Goal: Task Accomplishment & Management: Manage account settings

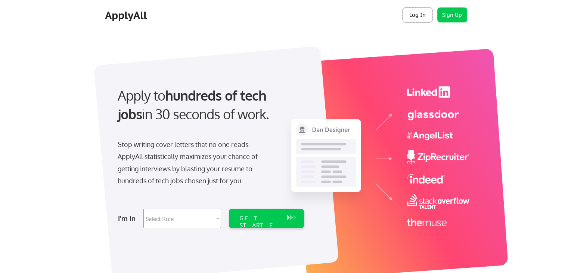
click at [411, 17] on button "Log In" at bounding box center [418, 14] width 30 height 15
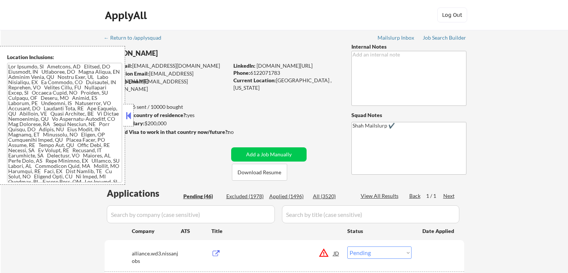
select select ""pending""
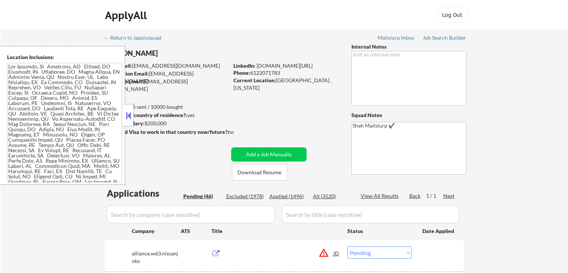
select select ""pending""
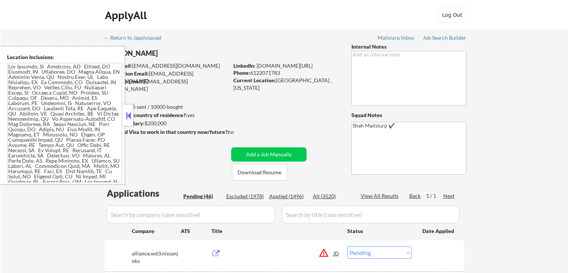
select select ""pending""
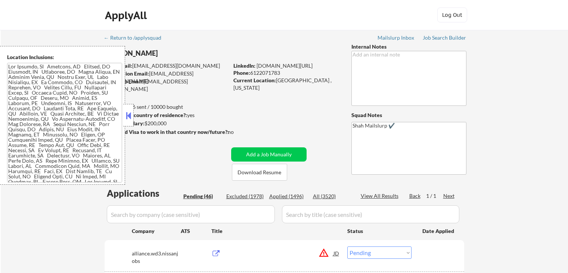
select select ""pending""
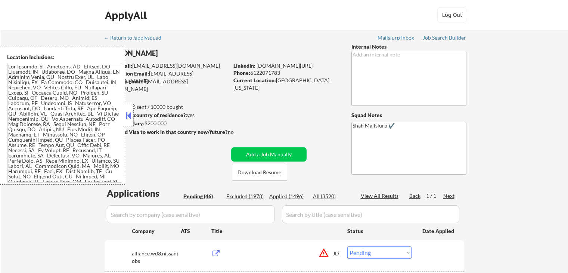
select select ""pending""
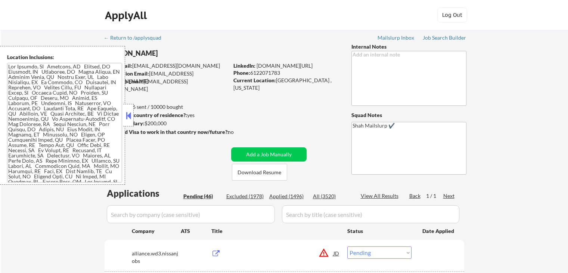
select select ""pending""
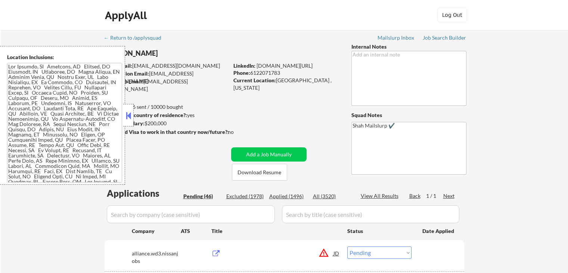
select select ""pending""
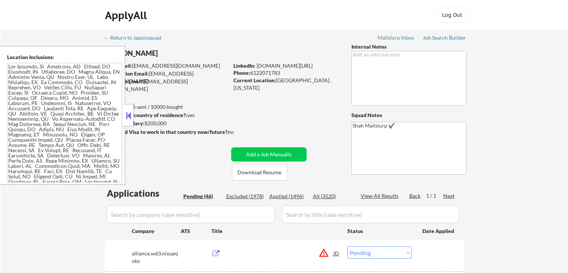
select select ""pending""
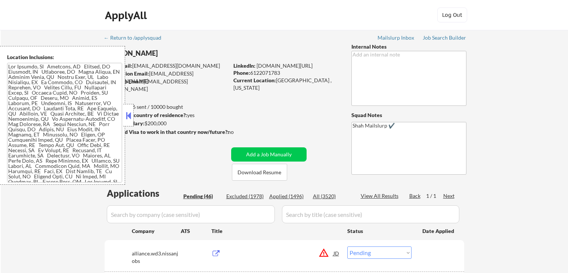
select select ""pending""
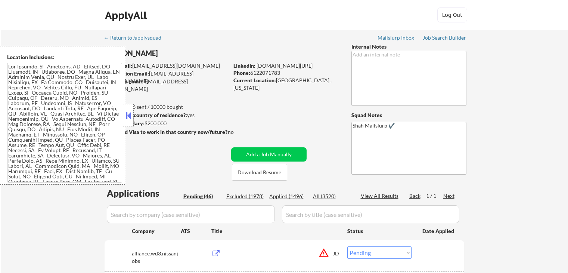
select select ""pending""
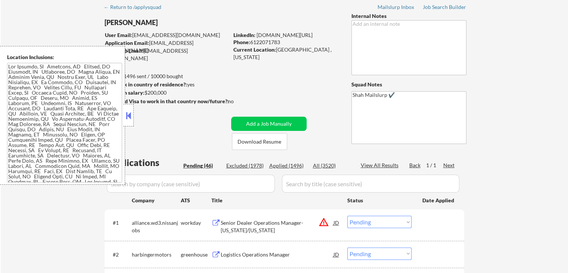
scroll to position [37, 0]
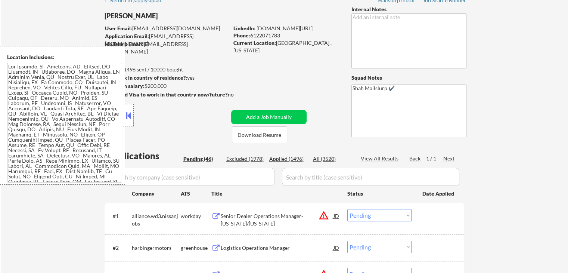
click at [126, 118] on button at bounding box center [128, 115] width 8 height 11
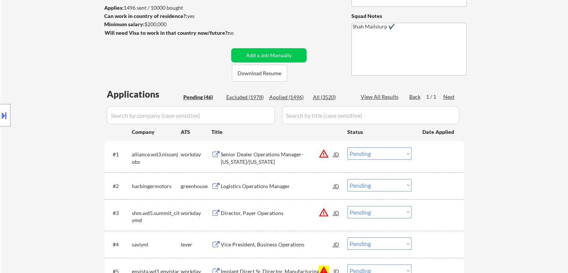
scroll to position [187, 0]
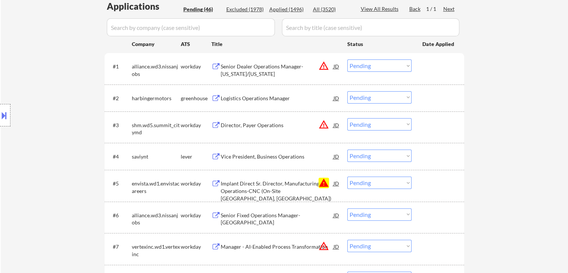
click at [272, 99] on div "Logistics Operations Manager" at bounding box center [277, 98] width 113 height 7
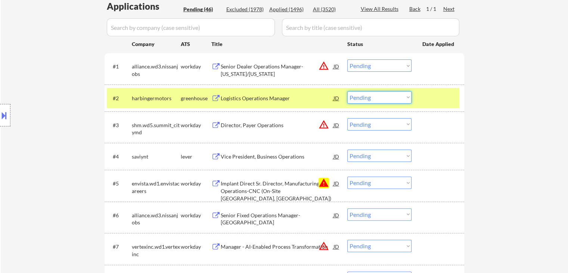
drag, startPoint x: 376, startPoint y: 96, endPoint x: 379, endPoint y: 101, distance: 5.9
click at [376, 96] on select "Choose an option... Pending Applied Excluded (Questions) Excluded (Expired) Exc…" at bounding box center [379, 97] width 64 height 12
click at [347, 91] on select "Choose an option... Pending Applied Excluded (Questions) Excluded (Expired) Exc…" at bounding box center [379, 97] width 64 height 12
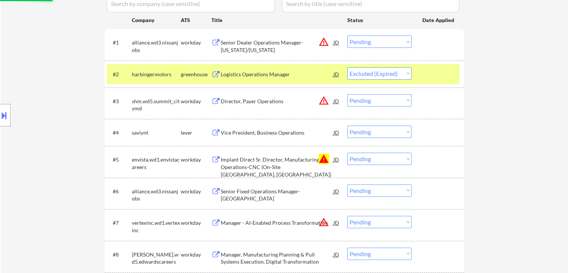
scroll to position [224, 0]
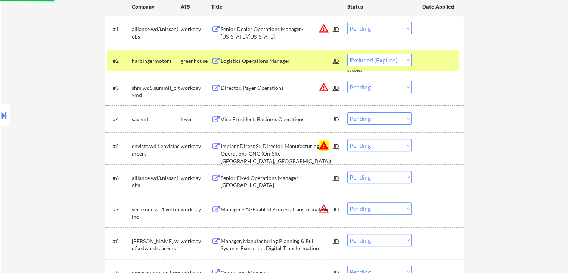
select select ""pending""
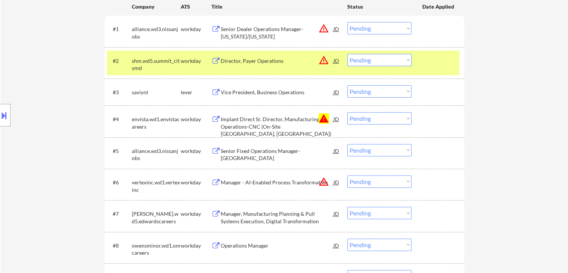
click at [256, 92] on div "Vice President, Business Operations" at bounding box center [277, 92] width 113 height 7
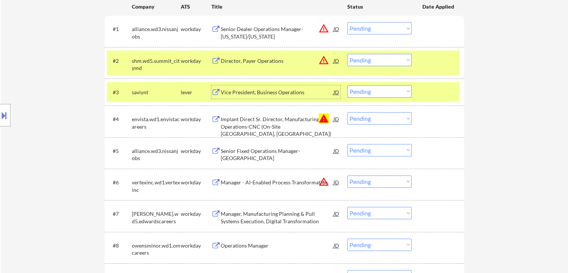
click at [374, 93] on select "Choose an option... Pending Applied Excluded (Questions) Excluded (Expired) Exc…" at bounding box center [379, 91] width 64 height 12
click at [347, 85] on select "Choose an option... Pending Applied Excluded (Questions) Excluded (Expired) Exc…" at bounding box center [379, 91] width 64 height 12
select select ""pending""
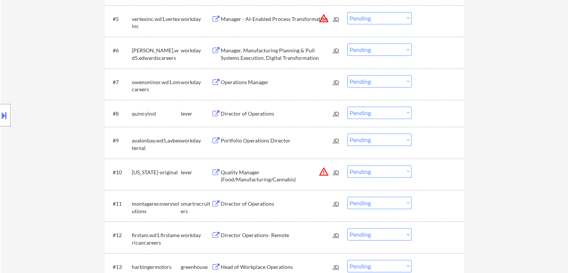
scroll to position [411, 0]
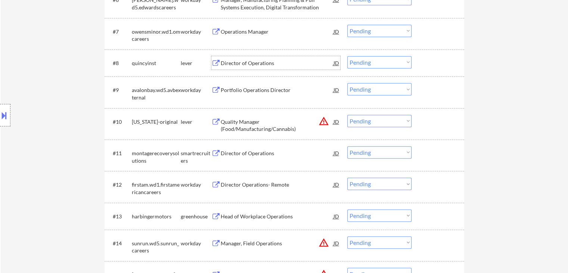
click at [251, 66] on div "Director of Operations" at bounding box center [277, 62] width 113 height 7
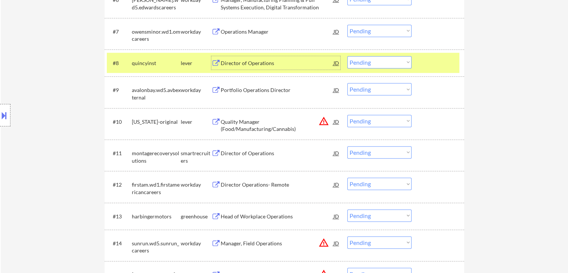
click at [368, 68] on select "Choose an option... Pending Applied Excluded (Questions) Excluded (Expired) Exc…" at bounding box center [379, 62] width 64 height 12
click at [347, 56] on select "Choose an option... Pending Applied Excluded (Questions) Excluded (Expired) Exc…" at bounding box center [379, 62] width 64 height 12
select select ""pending""
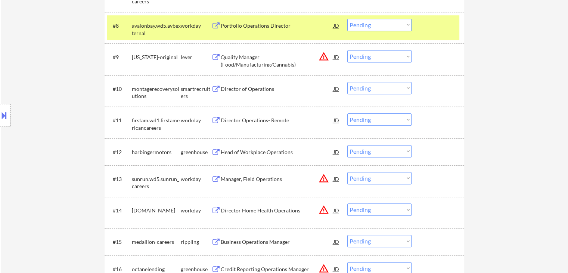
scroll to position [486, 0]
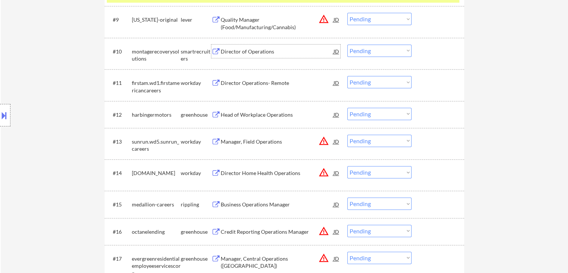
click at [251, 49] on div "Director of Operations" at bounding box center [277, 51] width 113 height 7
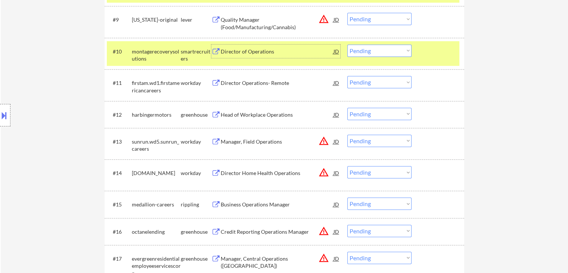
click at [0, 112] on button at bounding box center [4, 115] width 8 height 12
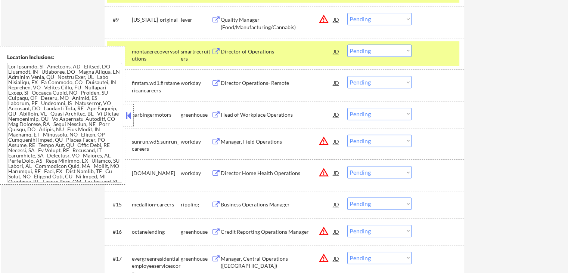
scroll to position [90, 0]
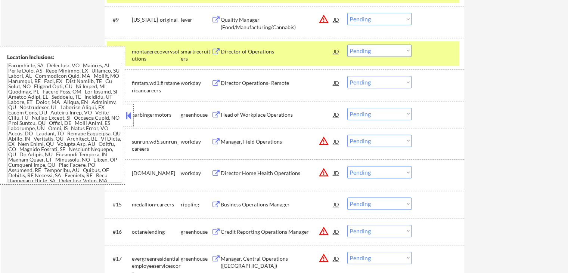
click at [130, 108] on div at bounding box center [128, 115] width 10 height 22
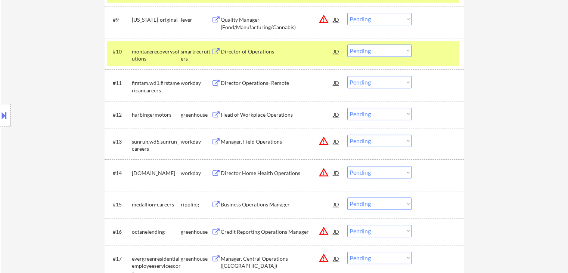
click at [369, 51] on select "Choose an option... Pending Applied Excluded (Questions) Excluded (Expired) Exc…" at bounding box center [379, 50] width 64 height 12
click at [347, 44] on select "Choose an option... Pending Applied Excluded (Questions) Excluded (Expired) Exc…" at bounding box center [379, 50] width 64 height 12
select select ""pending""
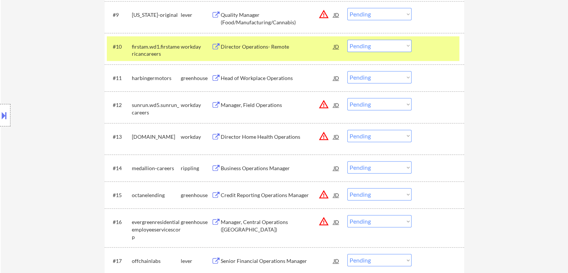
scroll to position [523, 0]
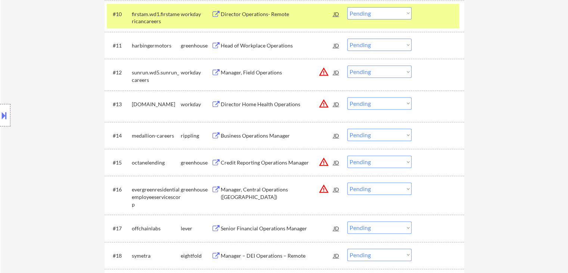
click at [254, 43] on div "Head of Workplace Operations" at bounding box center [277, 45] width 113 height 7
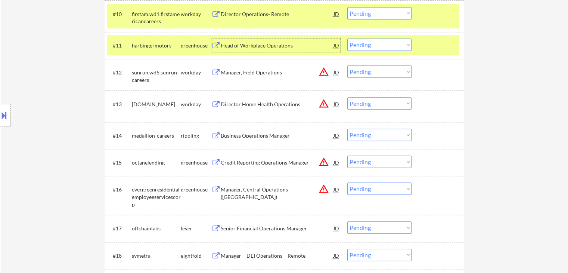
click at [377, 46] on select "Choose an option... Pending Applied Excluded (Questions) Excluded (Expired) Exc…" at bounding box center [379, 44] width 64 height 12
click at [347, 38] on select "Choose an option... Pending Applied Excluded (Questions) Excluded (Expired) Exc…" at bounding box center [379, 44] width 64 height 12
select select ""pending""
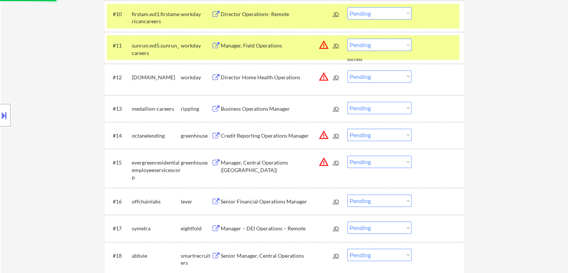
scroll to position [560, 0]
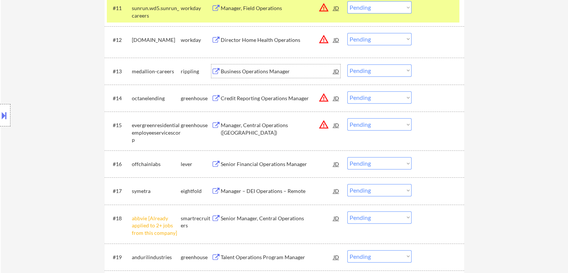
click at [272, 72] on div "Business Operations Manager" at bounding box center [277, 71] width 113 height 7
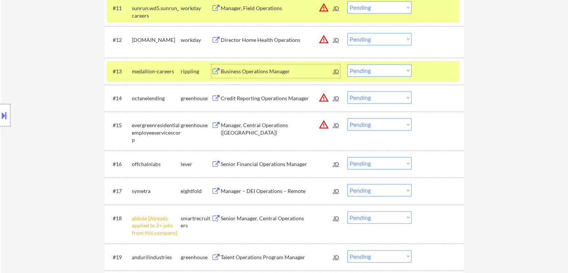
click at [360, 71] on select "Choose an option... Pending Applied Excluded (Questions) Excluded (Expired) Exc…" at bounding box center [379, 70] width 64 height 12
click at [347, 64] on select "Choose an option... Pending Applied Excluded (Questions) Excluded (Expired) Exc…" at bounding box center [379, 70] width 64 height 12
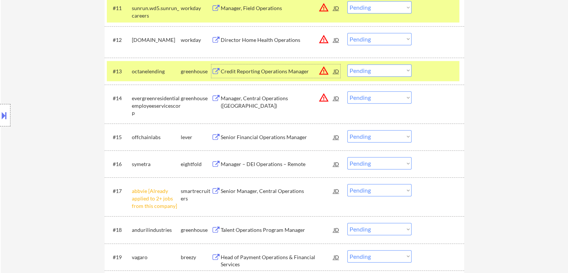
click at [271, 69] on div "Credit Reporting Operations Manager" at bounding box center [277, 71] width 113 height 7
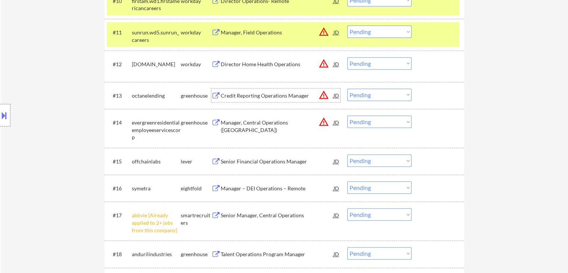
scroll to position [523, 0]
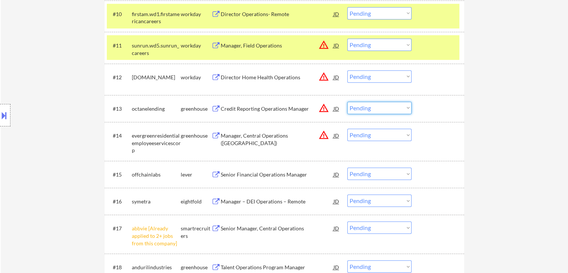
click at [380, 106] on select "Choose an option... Pending Applied Excluded (Questions) Excluded (Expired) Exc…" at bounding box center [379, 108] width 64 height 12
click at [347, 102] on select "Choose an option... Pending Applied Excluded (Questions) Excluded (Expired) Exc…" at bounding box center [379, 108] width 64 height 12
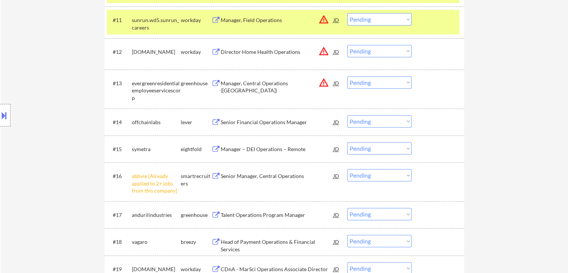
scroll to position [560, 0]
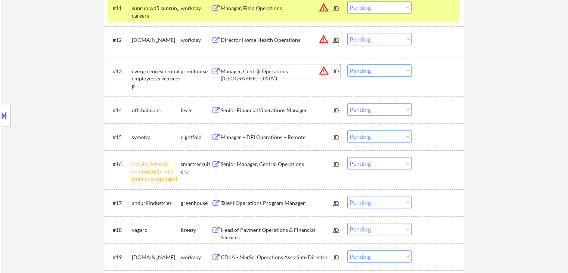
click at [258, 71] on div "Manager, Central Operations ([GEOGRAPHIC_DATA])" at bounding box center [277, 75] width 113 height 15
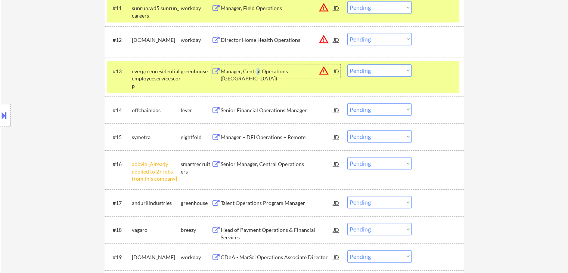
click at [380, 70] on select "Choose an option... Pending Applied Excluded (Questions) Excluded (Expired) Exc…" at bounding box center [379, 70] width 64 height 12
click at [347, 64] on select "Choose an option... Pending Applied Excluded (Questions) Excluded (Expired) Exc…" at bounding box center [379, 70] width 64 height 12
select select ""pending""
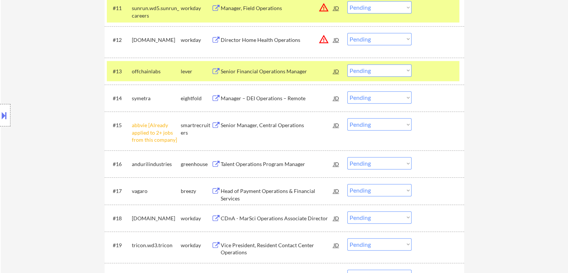
click at [264, 72] on div "Senior Financial Operations Manager" at bounding box center [277, 71] width 113 height 7
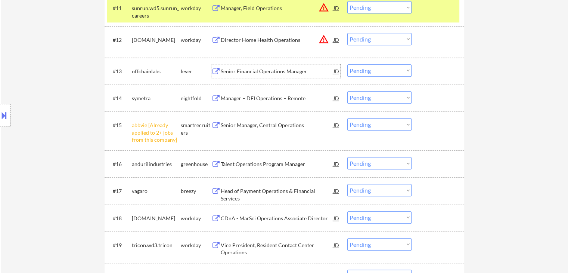
click at [363, 122] on select "Choose an option... Pending Applied Excluded (Questions) Excluded (Expired) Exc…" at bounding box center [379, 124] width 64 height 12
click at [347, 118] on select "Choose an option... Pending Applied Excluded (Questions) Excluded (Expired) Exc…" at bounding box center [379, 124] width 64 height 12
select select ""pending""
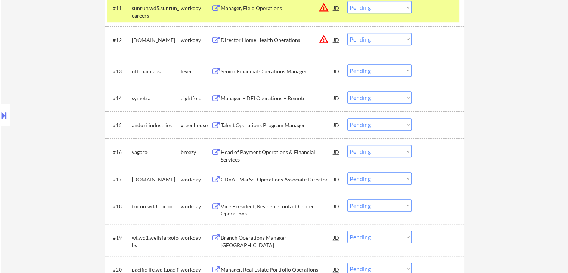
click at [372, 72] on select "Choose an option... Pending Applied Excluded (Questions) Excluded (Expired) Exc…" at bounding box center [379, 70] width 64 height 12
click at [347, 64] on select "Choose an option... Pending Applied Excluded (Questions) Excluded (Expired) Exc…" at bounding box center [379, 70] width 64 height 12
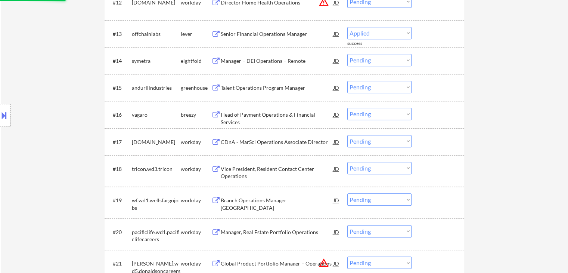
select select ""pending""
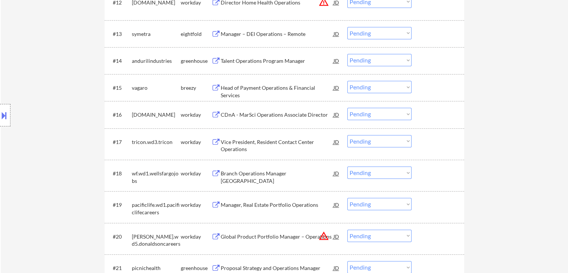
click at [259, 60] on div "Talent Operations Program Manager" at bounding box center [277, 60] width 113 height 7
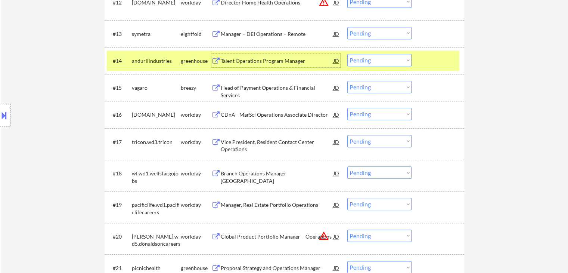
click at [359, 59] on select "Choose an option... Pending Applied Excluded (Questions) Excluded (Expired) Exc…" at bounding box center [379, 60] width 64 height 12
click at [347, 54] on select "Choose an option... Pending Applied Excluded (Questions) Excluded (Expired) Exc…" at bounding box center [379, 60] width 64 height 12
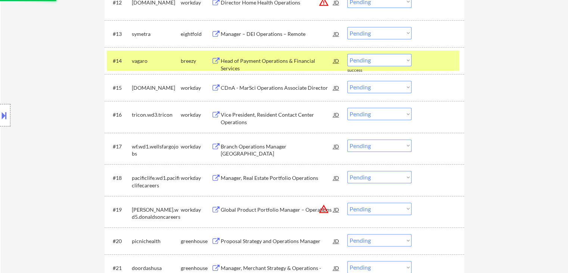
click at [275, 63] on div "Head of Payment Operations & Financial Services" at bounding box center [277, 64] width 113 height 15
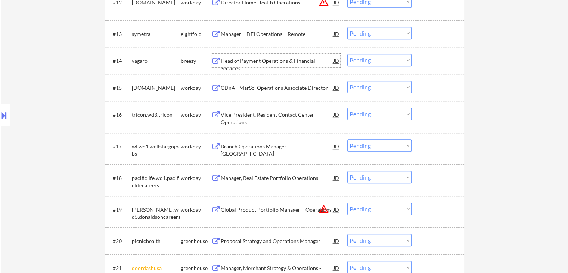
click at [372, 61] on select "Choose an option... Pending Applied Excluded (Questions) Excluded (Expired) Exc…" at bounding box center [379, 60] width 64 height 12
click at [347, 54] on select "Choose an option... Pending Applied Excluded (Questions) Excluded (Expired) Exc…" at bounding box center [379, 60] width 64 height 12
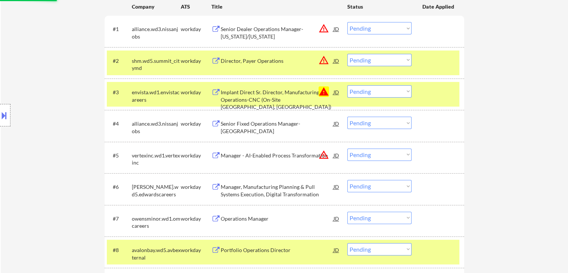
select select ""pending""
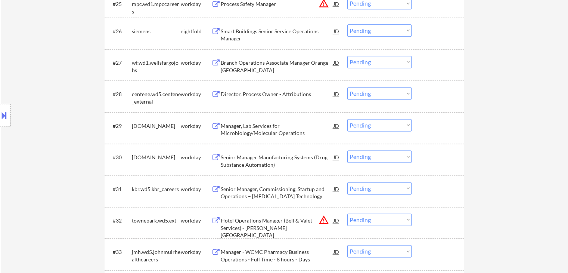
scroll to position [1009, 0]
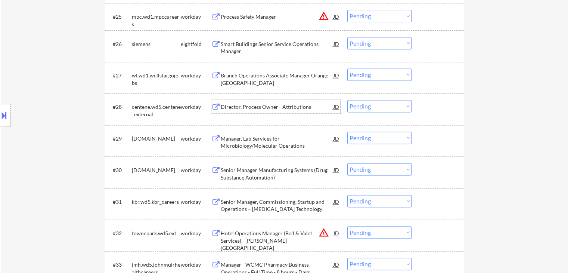
click at [268, 107] on div "Director, Process Owner - Attributions" at bounding box center [277, 106] width 113 height 7
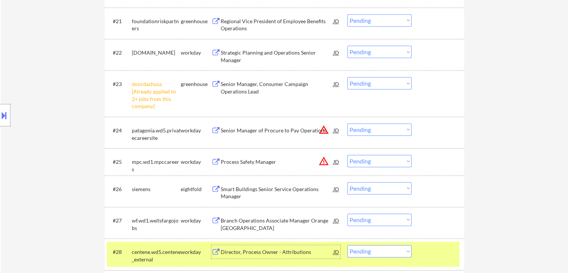
scroll to position [859, 0]
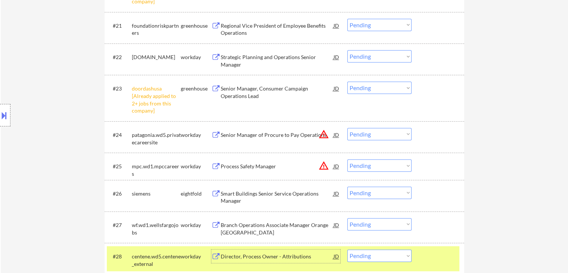
drag, startPoint x: 364, startPoint y: 86, endPoint x: 357, endPoint y: 87, distance: 6.8
click at [364, 86] on select "Choose an option... Pending Applied Excluded (Questions) Excluded (Expired) Exc…" at bounding box center [379, 87] width 64 height 12
click at [347, 81] on select "Choose an option... Pending Applied Excluded (Questions) Excluded (Expired) Exc…" at bounding box center [379, 87] width 64 height 12
select select ""pending""
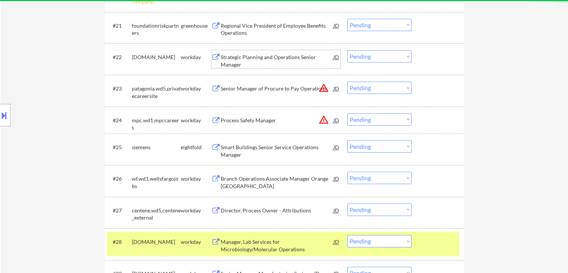
click at [277, 53] on div "Strategic Planning and Operations Senior Manager" at bounding box center [277, 60] width 113 height 15
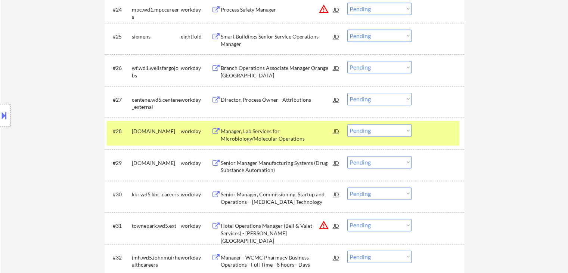
scroll to position [970, 0]
click at [366, 99] on select "Choose an option... Pending Applied Excluded (Questions) Excluded (Expired) Exc…" at bounding box center [379, 98] width 64 height 12
click at [347, 92] on select "Choose an option... Pending Applied Excluded (Questions) Excluded (Expired) Exc…" at bounding box center [379, 98] width 64 height 12
select select ""pending""
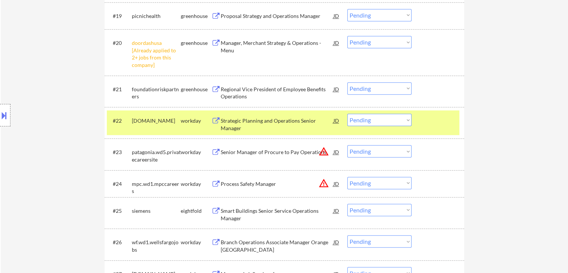
scroll to position [783, 0]
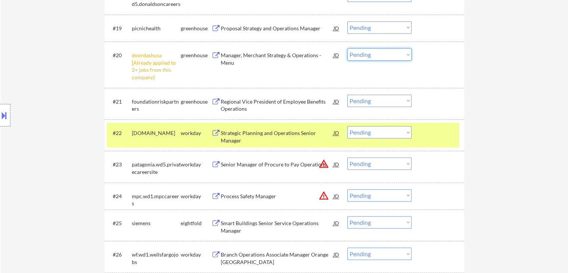
click at [365, 54] on select "Choose an option... Pending Applied Excluded (Questions) Excluded (Expired) Exc…" at bounding box center [379, 54] width 64 height 12
click at [347, 48] on select "Choose an option... Pending Applied Excluded (Questions) Excluded (Expired) Exc…" at bounding box center [379, 54] width 64 height 12
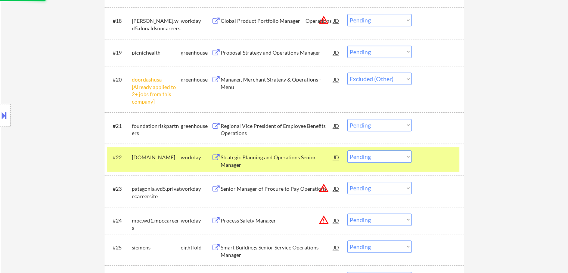
scroll to position [746, 0]
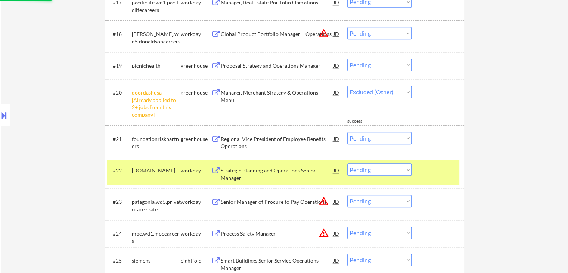
click at [268, 65] on div "Proposal Strategy and Operations Manager" at bounding box center [277, 65] width 113 height 7
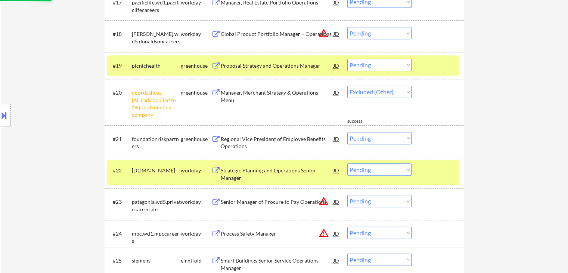
select select ""pending""
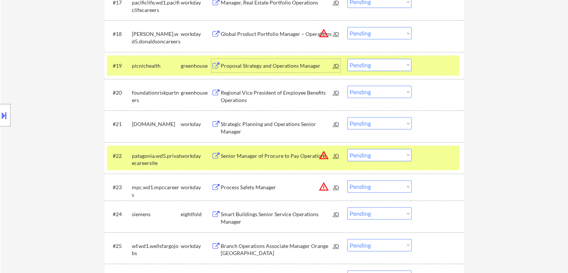
drag, startPoint x: 383, startPoint y: 64, endPoint x: 378, endPoint y: 65, distance: 4.6
click at [383, 64] on select "Choose an option... Pending Applied Excluded (Questions) Excluded (Expired) Exc…" at bounding box center [379, 65] width 64 height 12
click at [347, 59] on select "Choose an option... Pending Applied Excluded (Questions) Excluded (Expired) Exc…" at bounding box center [379, 65] width 64 height 12
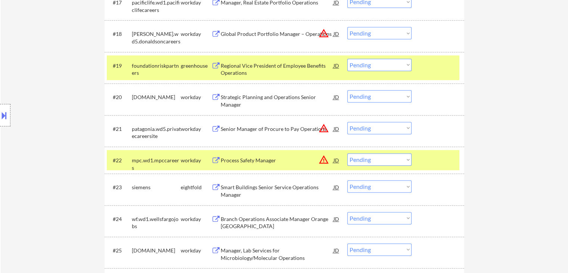
click at [270, 63] on div "Regional Vice President of Employee Benefits Operations" at bounding box center [277, 69] width 113 height 15
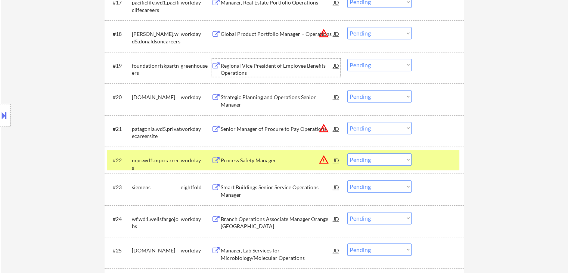
click at [368, 68] on select "Choose an option... Pending Applied Excluded (Questions) Excluded (Expired) Exc…" at bounding box center [379, 65] width 64 height 12
click at [347, 59] on select "Choose an option... Pending Applied Excluded (Questions) Excluded (Expired) Exc…" at bounding box center [379, 65] width 64 height 12
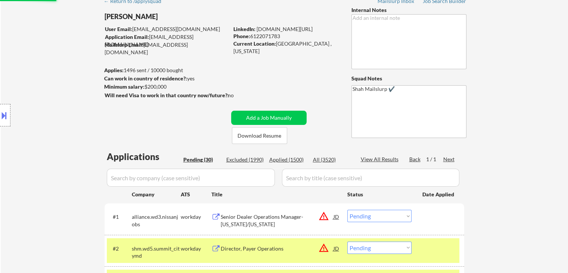
select select ""pending""
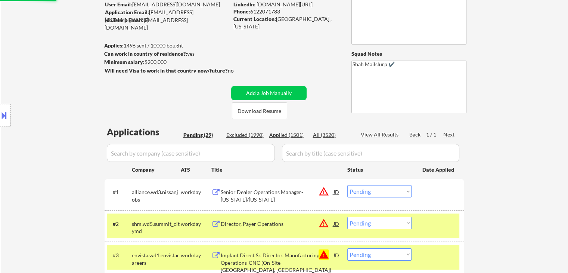
scroll to position [74, 0]
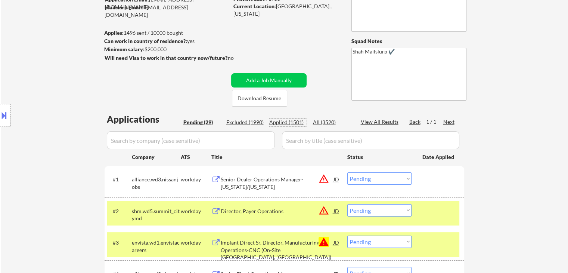
click at [274, 122] on div "Applied (1501)" at bounding box center [287, 121] width 37 height 7
select select ""applied""
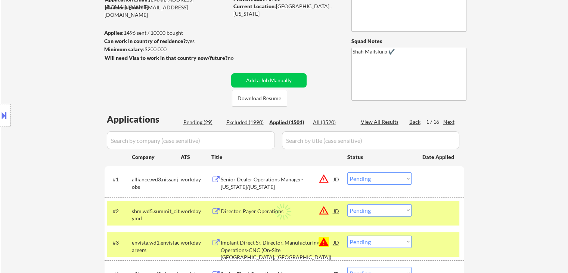
select select ""applied""
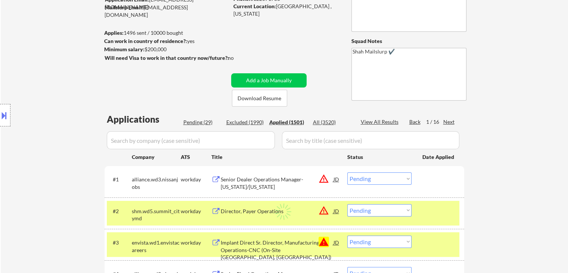
select select ""applied""
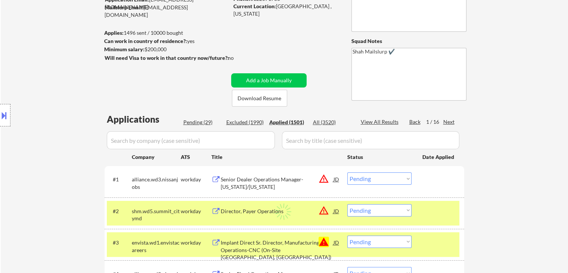
select select ""applied""
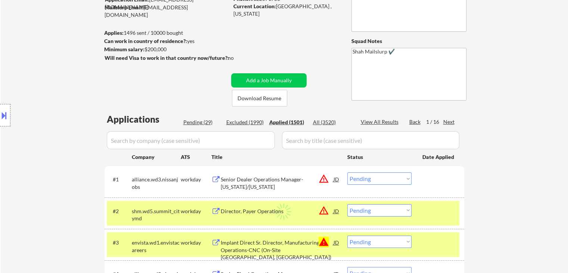
select select ""applied""
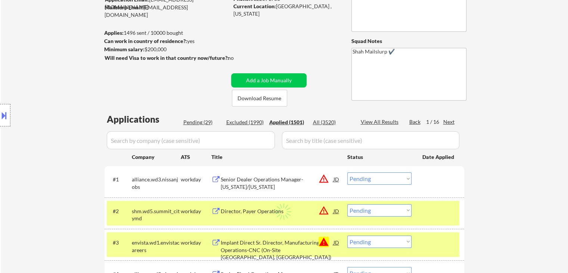
select select ""applied""
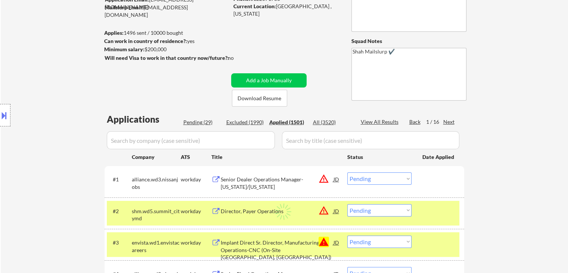
select select ""applied""
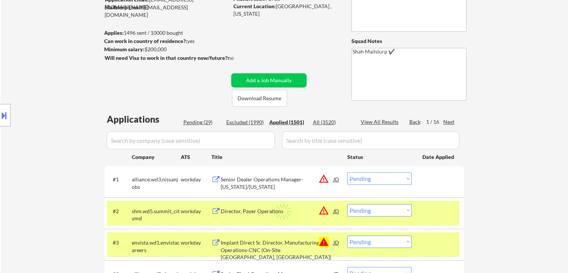
select select ""applied""
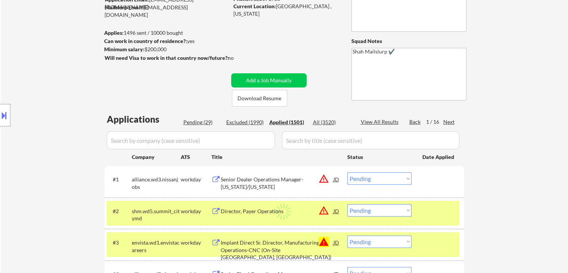
select select ""applied""
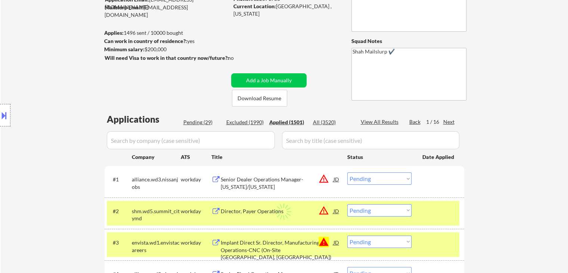
select select ""applied""
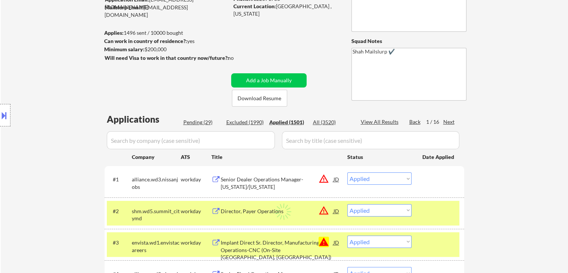
select select ""applied""
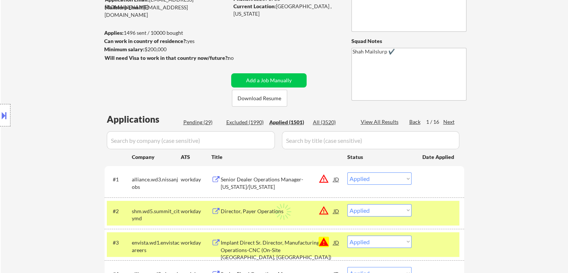
select select ""applied""
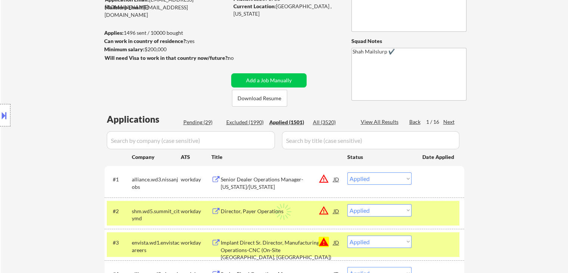
select select ""applied""
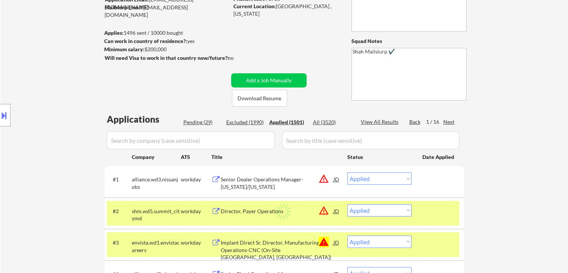
select select ""applied""
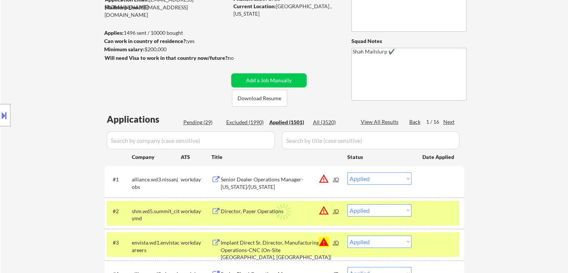
select select ""applied""
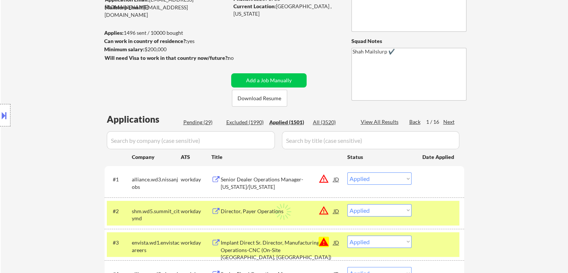
select select ""applied""
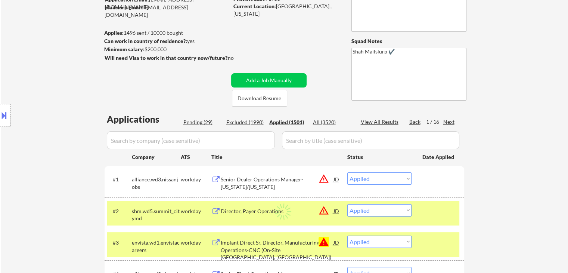
select select ""applied""
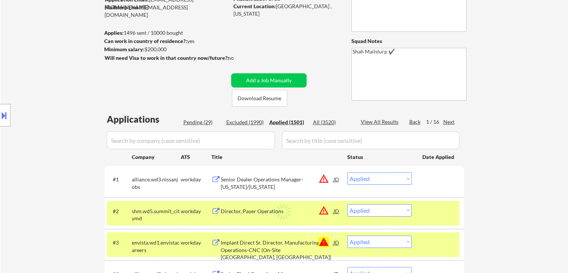
select select ""applied""
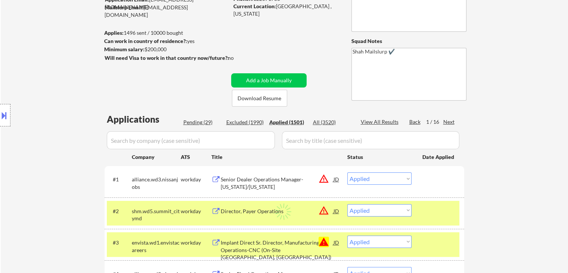
select select ""applied""
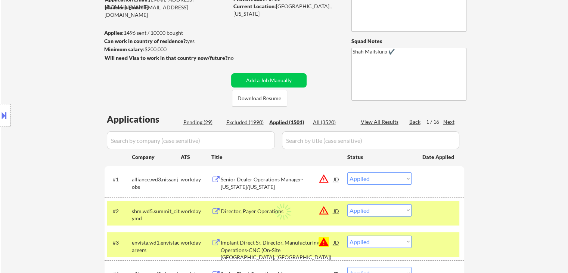
select select ""applied""
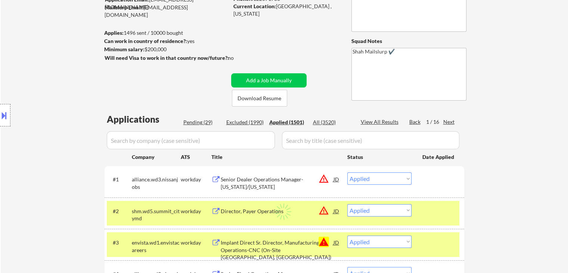
select select ""applied""
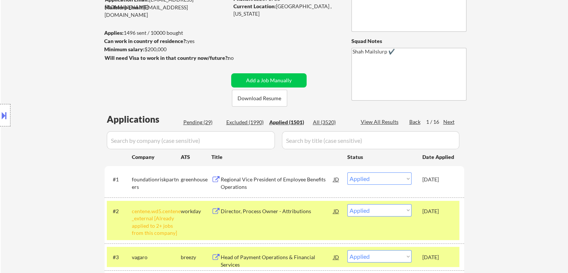
scroll to position [0, 0]
